Goal: Contribute content: Add original content to the website for others to see

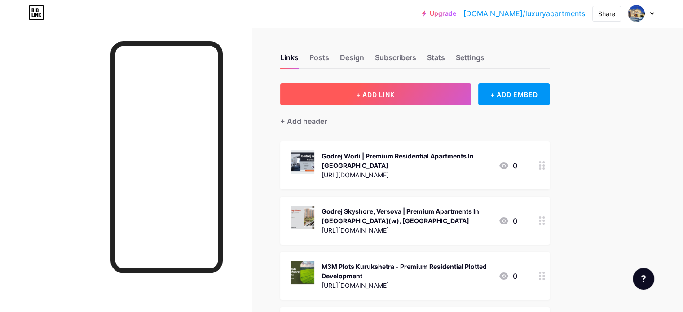
click at [445, 93] on button "+ ADD LINK" at bounding box center [375, 95] width 191 height 22
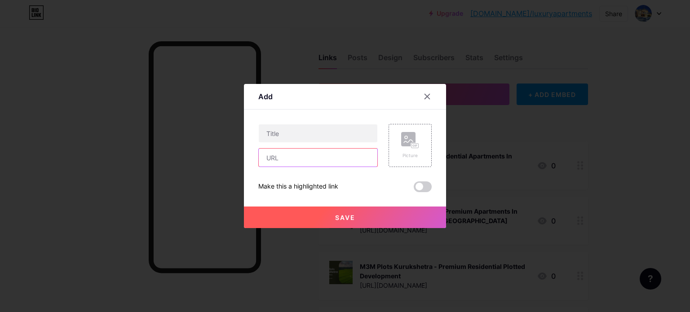
click at [305, 161] on input "text" at bounding box center [318, 158] width 119 height 18
paste input "[URL][DOMAIN_NAME]"
type input "[URL][DOMAIN_NAME]"
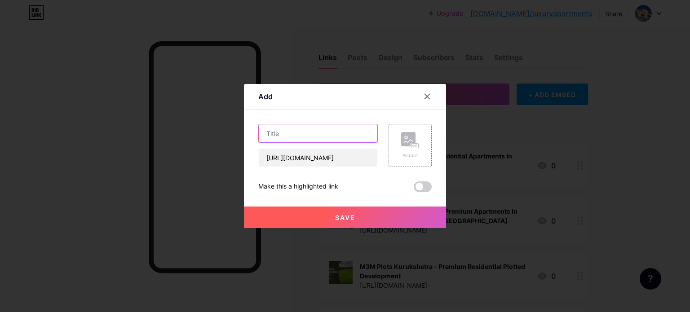
click at [318, 133] on input "text" at bounding box center [318, 133] width 119 height 18
click at [313, 129] on input "text" at bounding box center [318, 133] width 119 height 18
paste input "[GEOGRAPHIC_DATA] | Upcoming Residential Project"
type input "[GEOGRAPHIC_DATA] | Upcoming Residential Project"
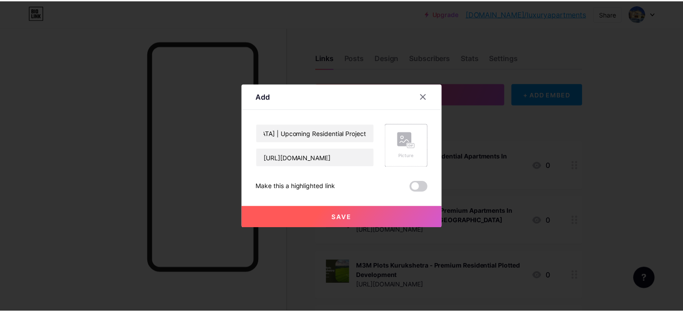
scroll to position [0, 0]
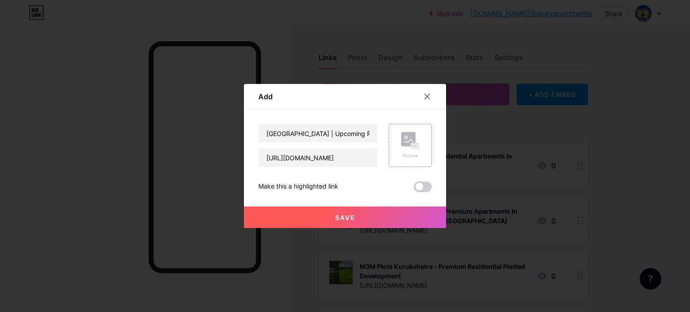
click at [412, 140] on icon at bounding box center [410, 140] width 18 height 17
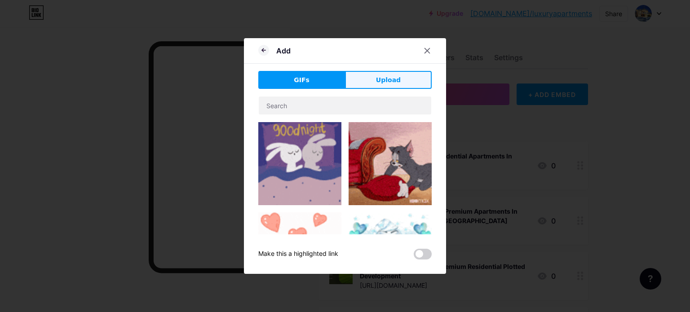
click at [390, 78] on span "Upload" at bounding box center [388, 79] width 25 height 9
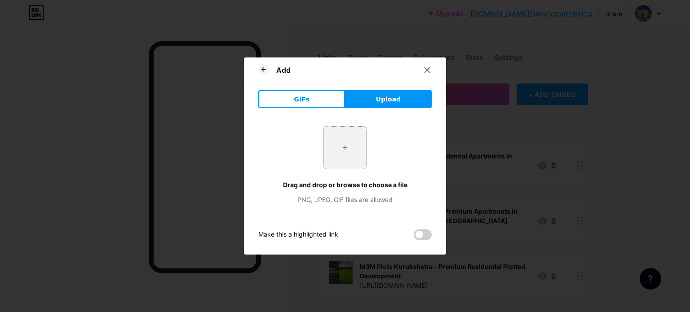
click at [335, 143] on input "file" at bounding box center [345, 148] width 42 height 42
type input "C:\fakepath\3.jpg"
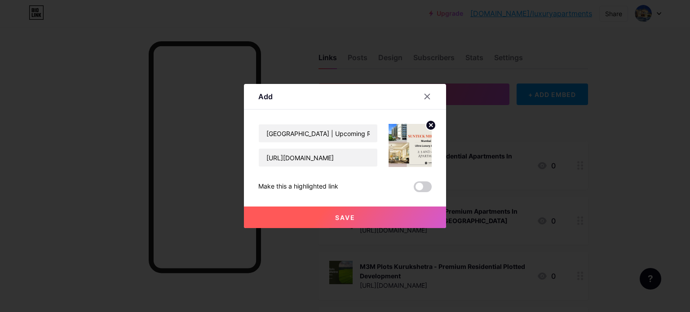
click at [343, 223] on button "Save" at bounding box center [345, 218] width 202 height 22
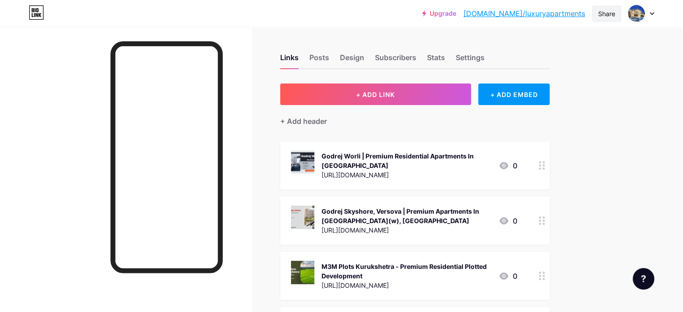
click at [608, 10] on div "Share" at bounding box center [606, 13] width 17 height 9
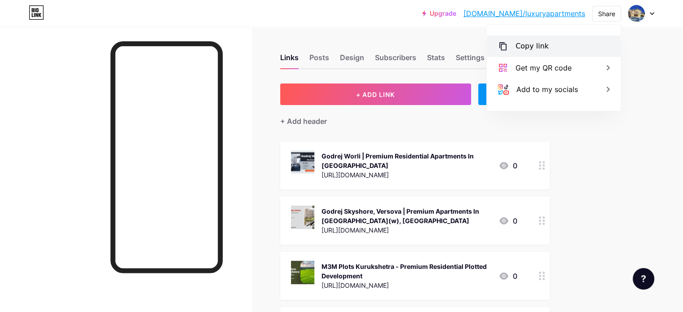
click at [515, 49] on div "Copy link" at bounding box center [531, 46] width 33 height 11
